Goal: Transaction & Acquisition: Book appointment/travel/reservation

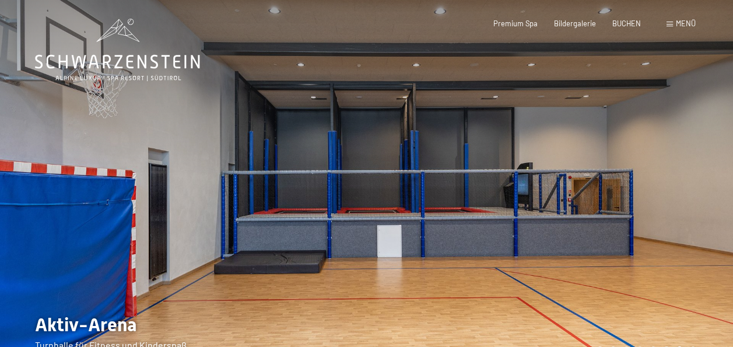
click at [671, 26] on span at bounding box center [670, 24] width 6 height 5
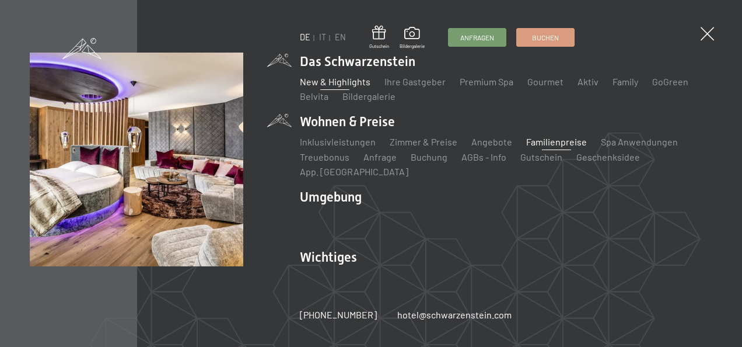
click at [527, 147] on link "Familienpreise" at bounding box center [556, 141] width 61 height 11
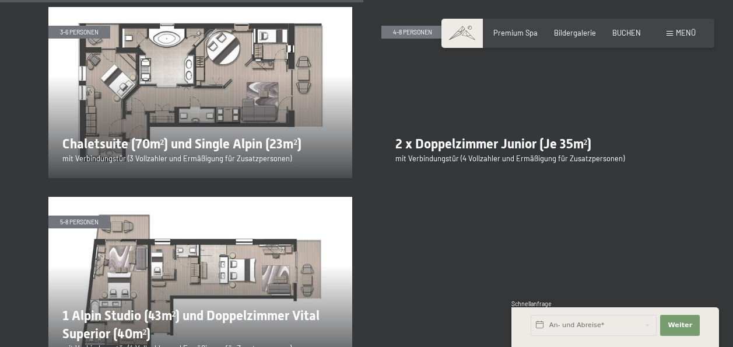
scroll to position [1983, 0]
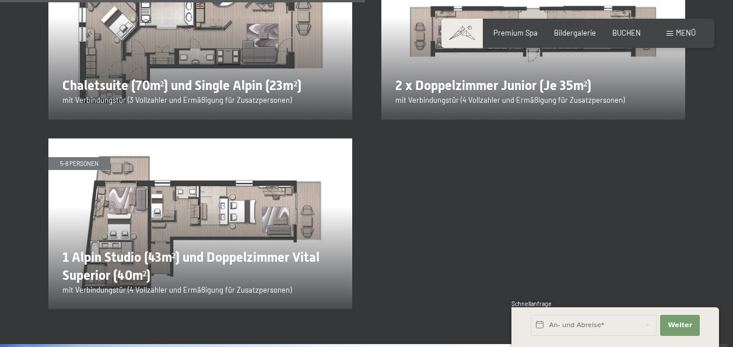
click at [223, 177] on img at bounding box center [200, 223] width 304 height 171
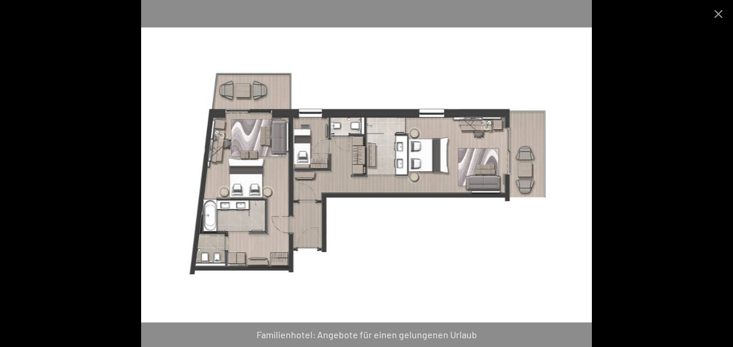
scroll to position [1575, 0]
click at [723, 12] on button "Close gallery" at bounding box center [718, 13] width 29 height 27
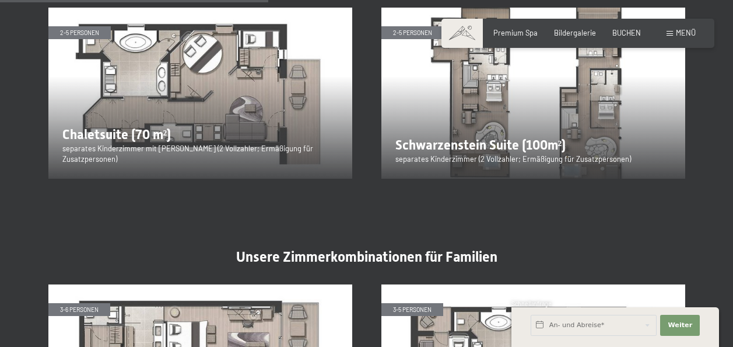
scroll to position [1400, 0]
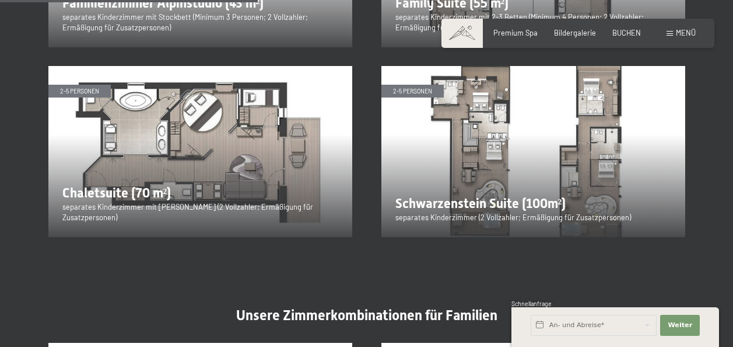
click at [493, 118] on img at bounding box center [534, 151] width 304 height 171
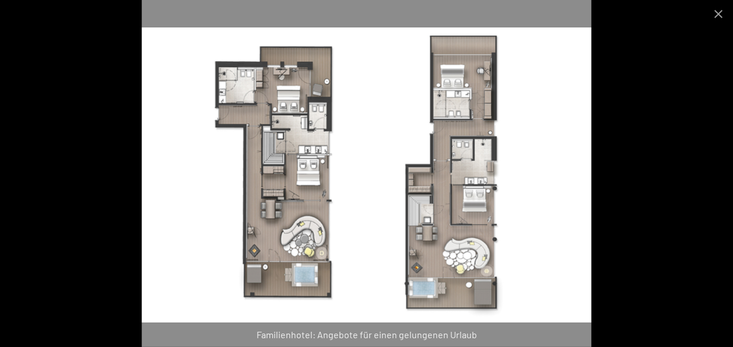
scroll to position [1342, 0]
click at [404, 117] on img at bounding box center [367, 173] width 450 height 347
click at [723, 7] on button "Close gallery" at bounding box center [718, 13] width 29 height 27
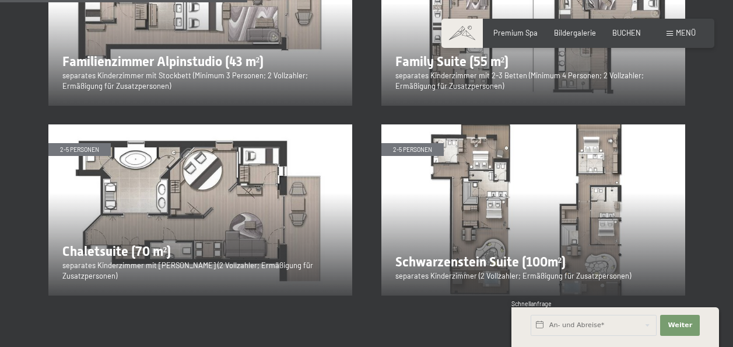
scroll to position [1342, 0]
click at [246, 181] on img at bounding box center [200, 209] width 304 height 171
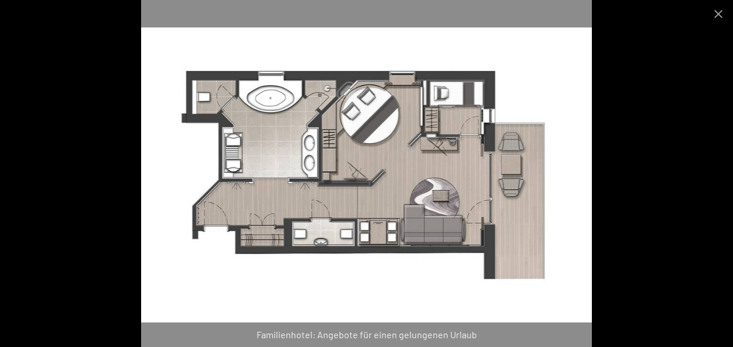
scroll to position [992, 0]
click at [725, 14] on button "Close gallery" at bounding box center [718, 13] width 29 height 27
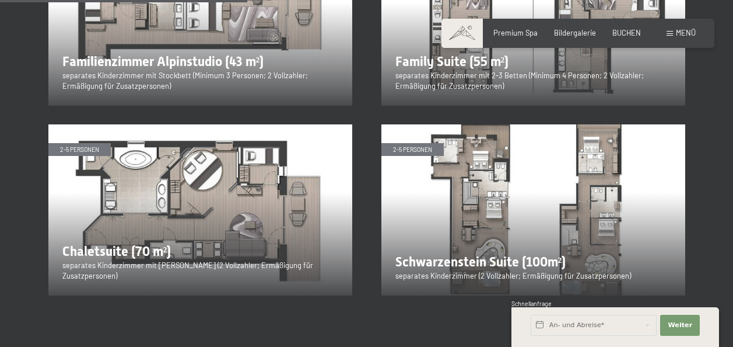
scroll to position [1225, 0]
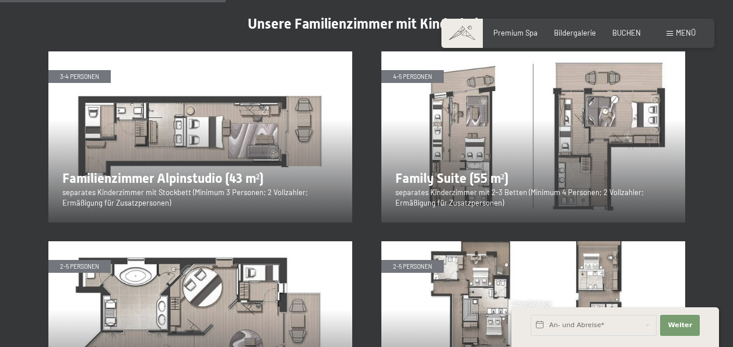
click at [484, 124] on img at bounding box center [534, 136] width 304 height 171
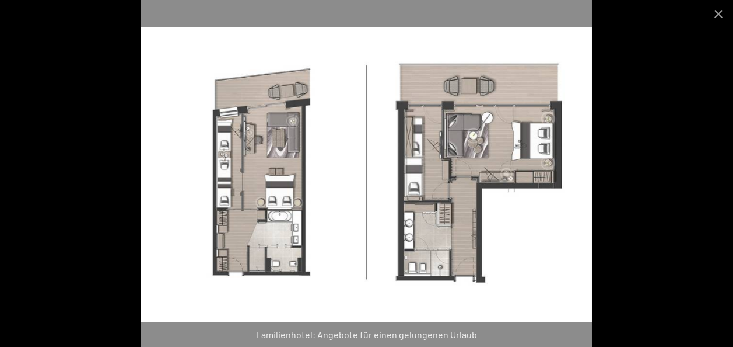
scroll to position [1108, 0]
click at [716, 12] on button "Close gallery" at bounding box center [718, 13] width 29 height 27
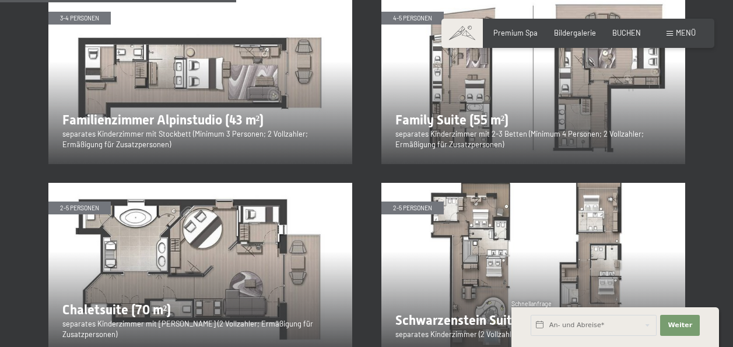
scroll to position [1342, 0]
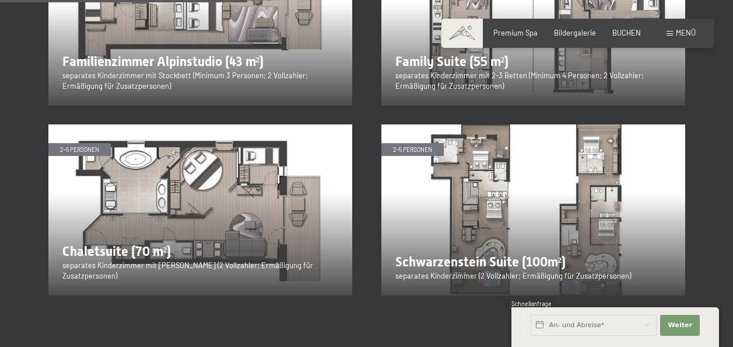
click at [530, 157] on img at bounding box center [534, 209] width 304 height 171
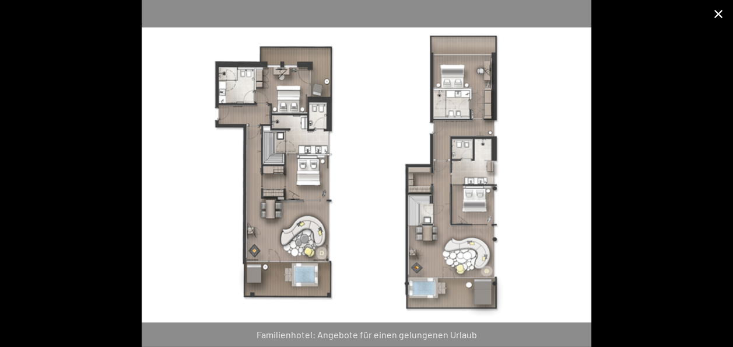
click at [723, 13] on button "Close gallery" at bounding box center [718, 13] width 29 height 27
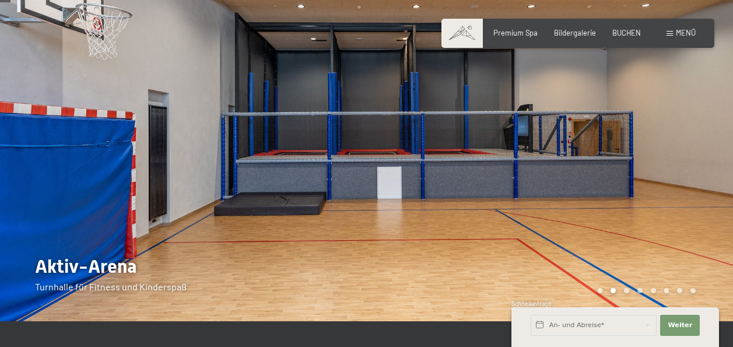
scroll to position [0, 0]
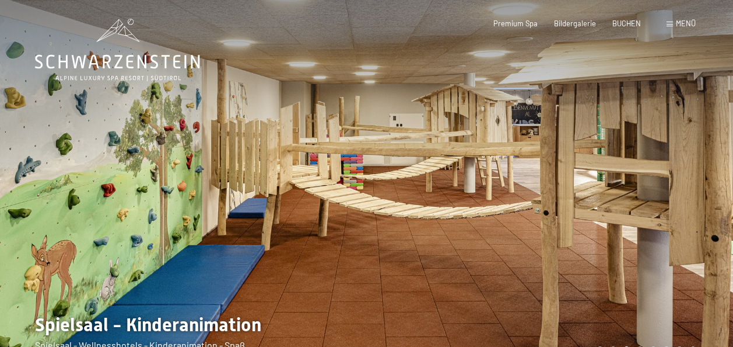
click at [557, 157] on div at bounding box center [550, 189] width 367 height 379
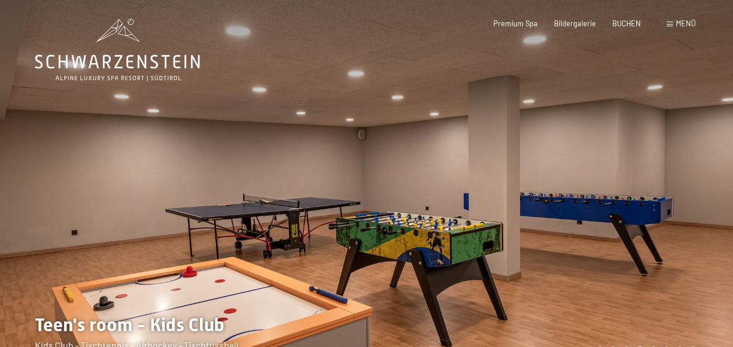
click at [557, 157] on div at bounding box center [550, 189] width 367 height 379
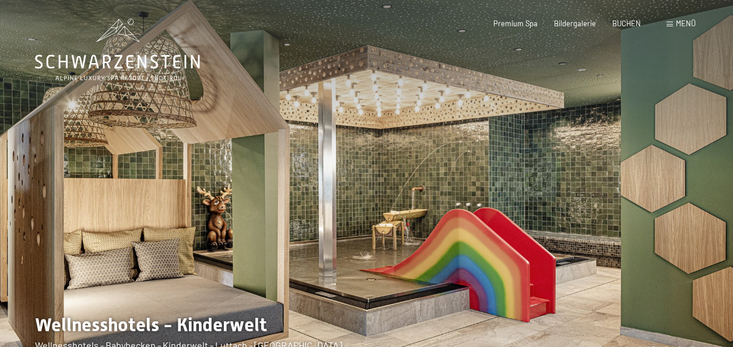
click at [557, 157] on div at bounding box center [550, 189] width 367 height 379
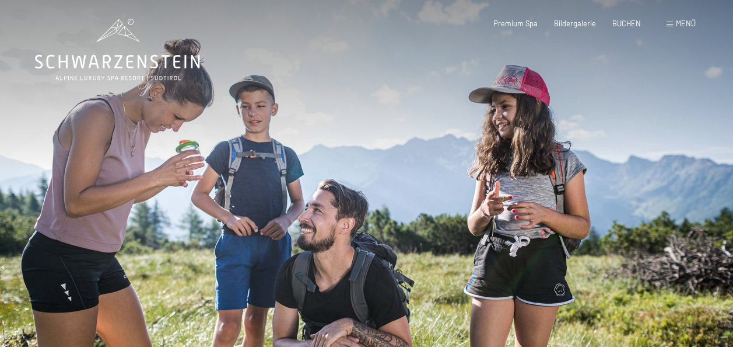
click at [557, 157] on div at bounding box center [550, 189] width 367 height 379
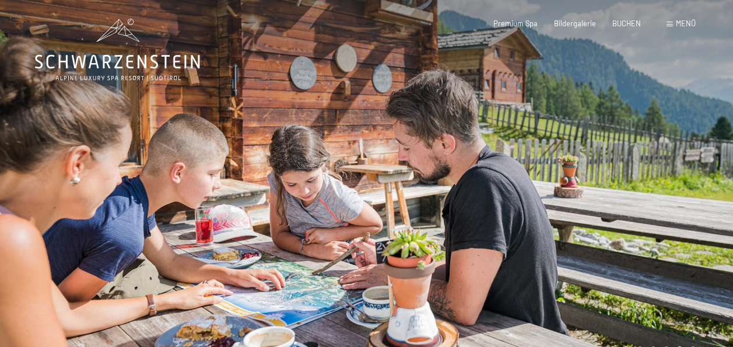
click at [557, 157] on div at bounding box center [550, 189] width 367 height 379
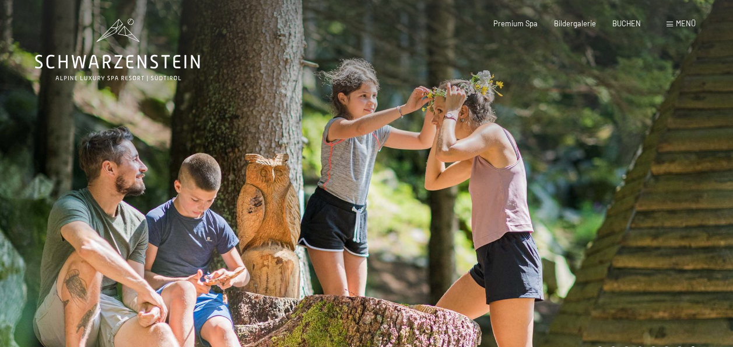
click at [557, 157] on div at bounding box center [550, 189] width 367 height 379
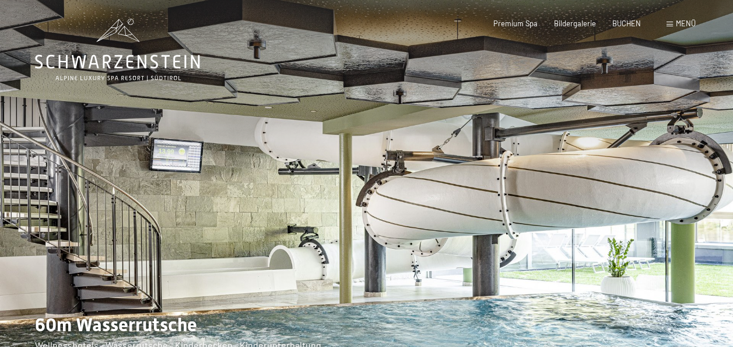
click at [557, 157] on div at bounding box center [550, 189] width 367 height 379
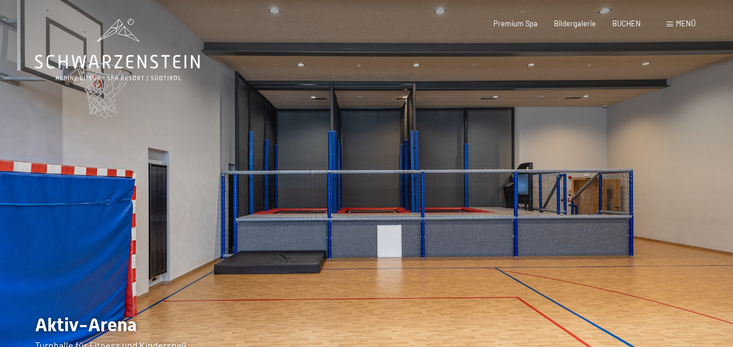
click at [557, 157] on div at bounding box center [550, 189] width 367 height 379
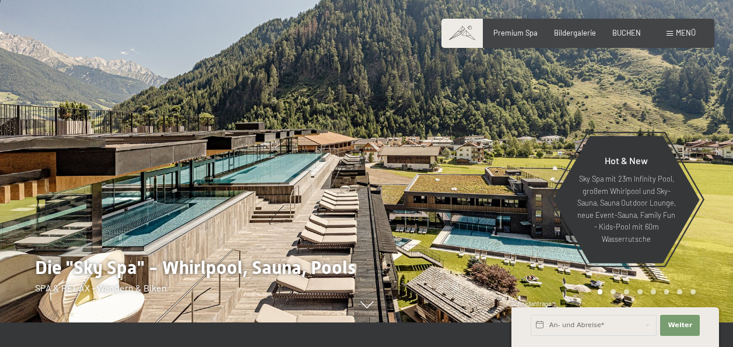
scroll to position [58, 0]
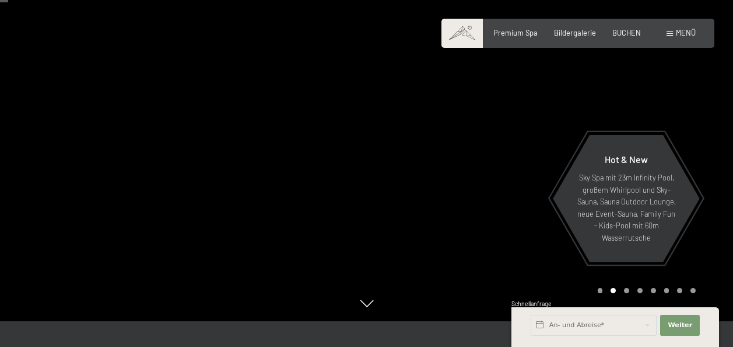
click at [666, 37] on div "Buchen Anfragen Premium Spa Bildergalerie BUCHEN Menü DE IT EN Gutschein Bilder…" at bounding box center [578, 33] width 236 height 11
click at [667, 34] on span at bounding box center [670, 33] width 6 height 5
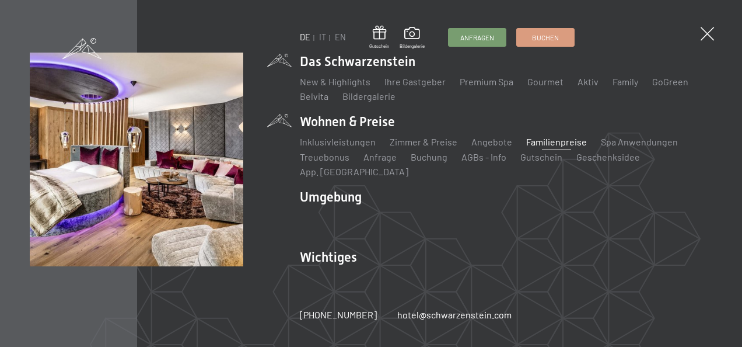
click at [527, 146] on link "Familienpreise" at bounding box center [556, 141] width 61 height 11
click at [714, 32] on div "DE IT EN Gutschein Bildergalerie Anfragen Buchen DE IT EN Das Schwarzenstein Ne…" at bounding box center [371, 173] width 742 height 347
click at [710, 34] on span at bounding box center [706, 34] width 19 height 19
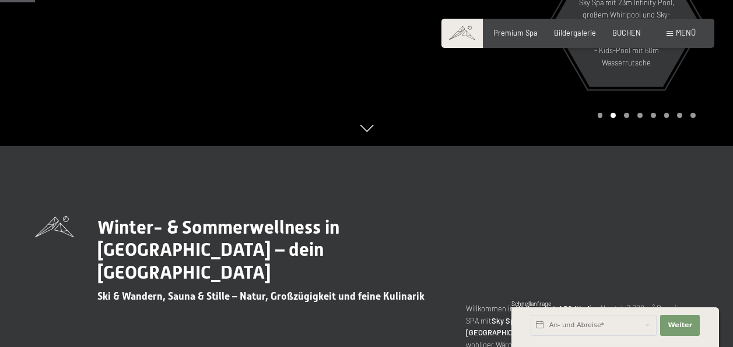
scroll to position [292, 0]
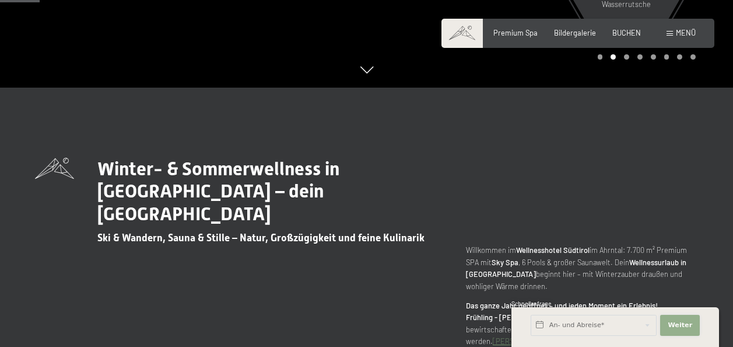
click at [681, 322] on span "Weiter" at bounding box center [680, 324] width 25 height 9
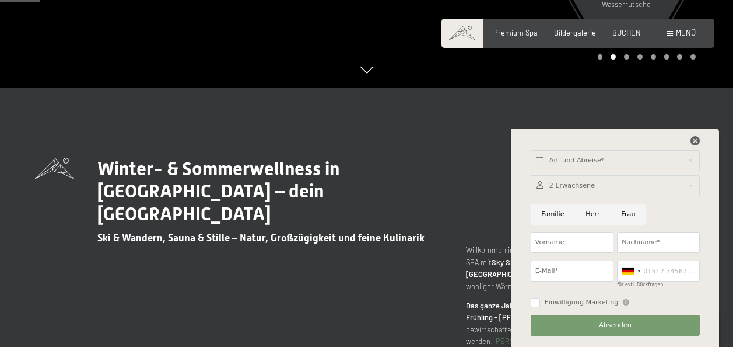
click at [697, 137] on icon at bounding box center [695, 140] width 9 height 9
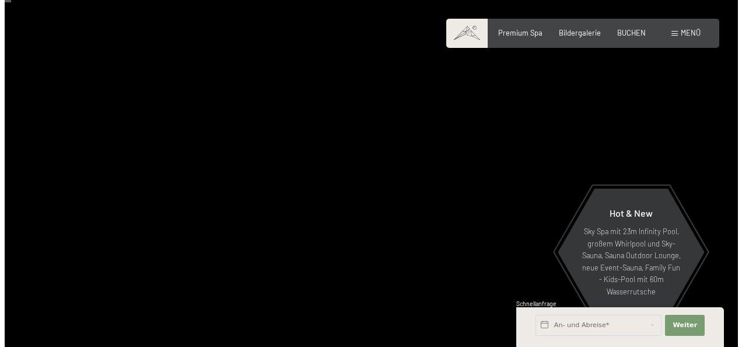
scroll to position [0, 0]
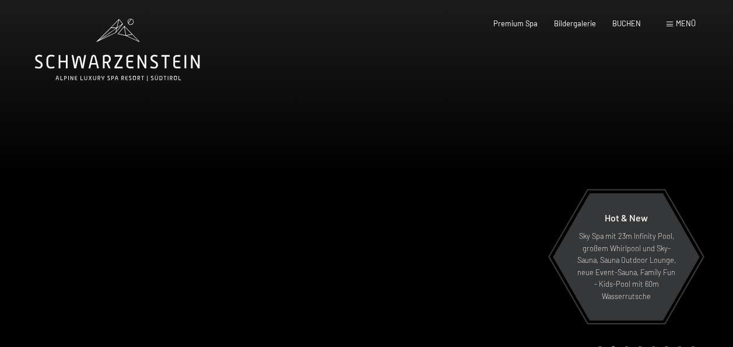
click at [670, 22] on span at bounding box center [670, 24] width 6 height 5
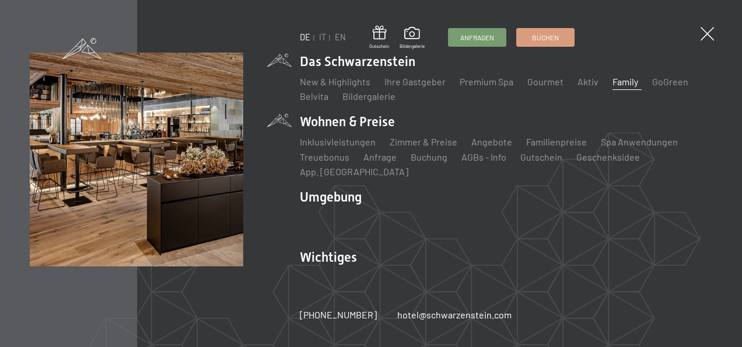
click at [622, 87] on link "Family" at bounding box center [626, 81] width 26 height 11
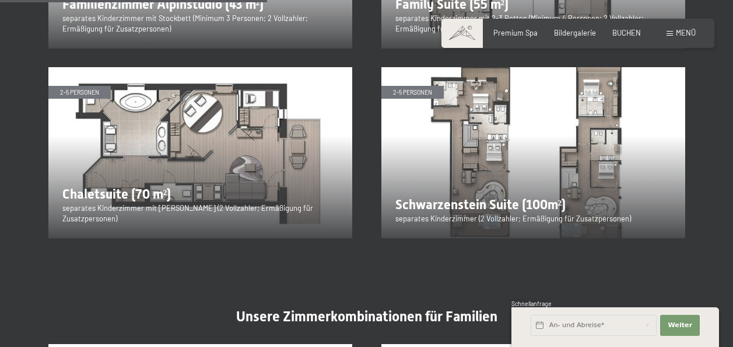
scroll to position [1342, 0]
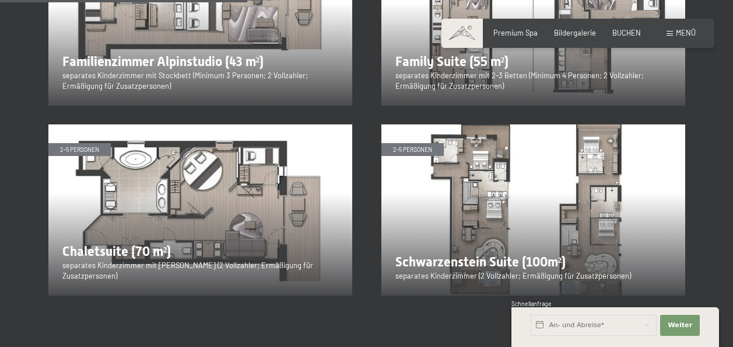
click at [473, 165] on img at bounding box center [534, 209] width 304 height 171
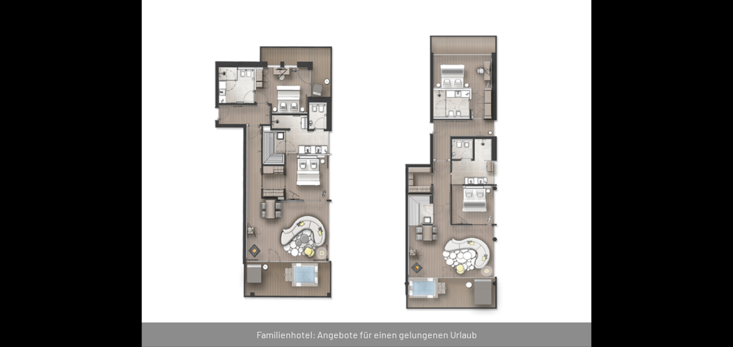
scroll to position [1108, 0]
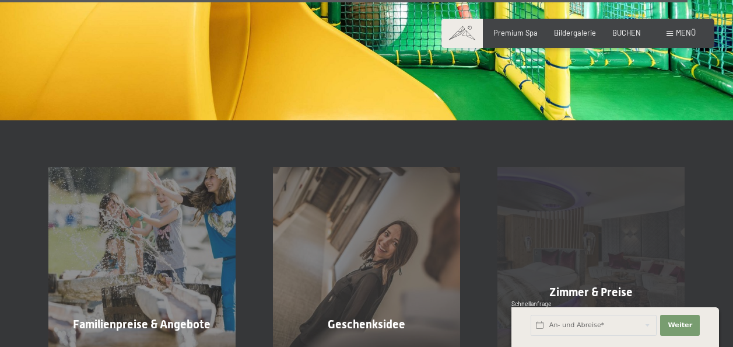
scroll to position [6704, 0]
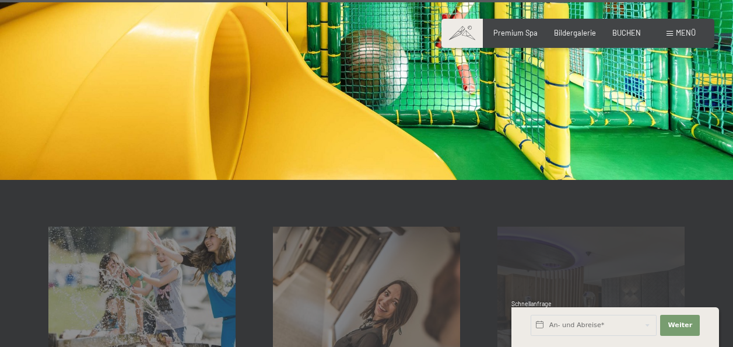
click at [560, 226] on div "Zimmer & Preise Mehr erfahren" at bounding box center [591, 319] width 225 height 187
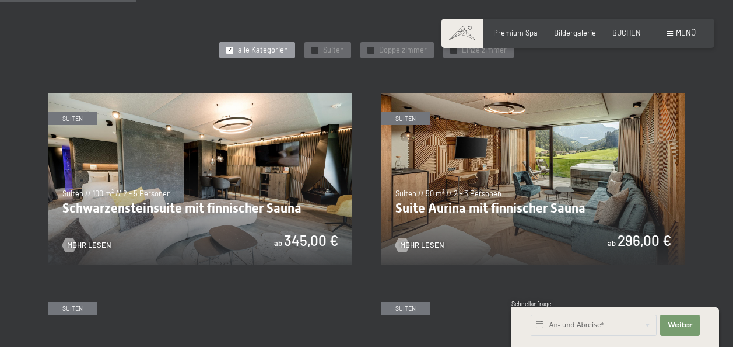
scroll to position [525, 0]
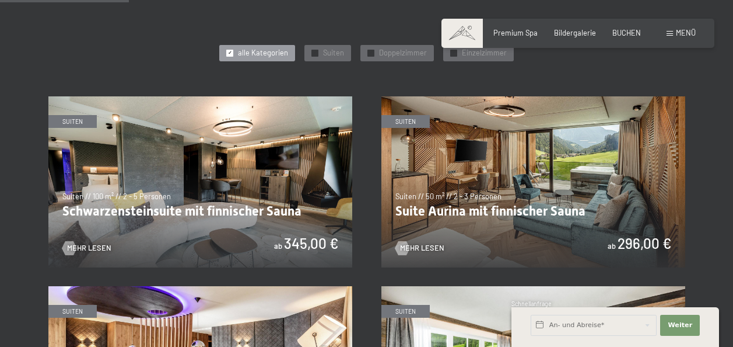
click at [248, 135] on img at bounding box center [200, 181] width 304 height 171
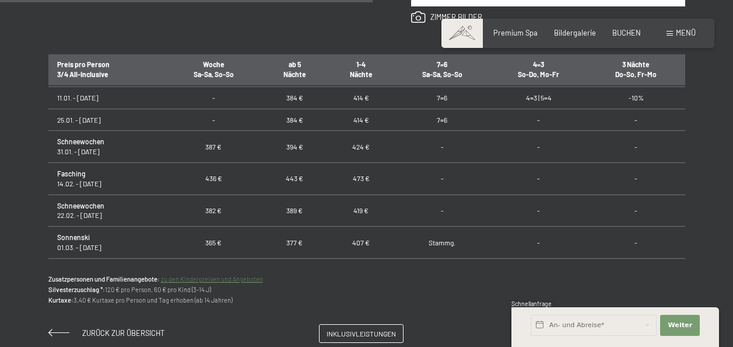
scroll to position [350, 0]
